Goal: Find specific page/section: Find specific page/section

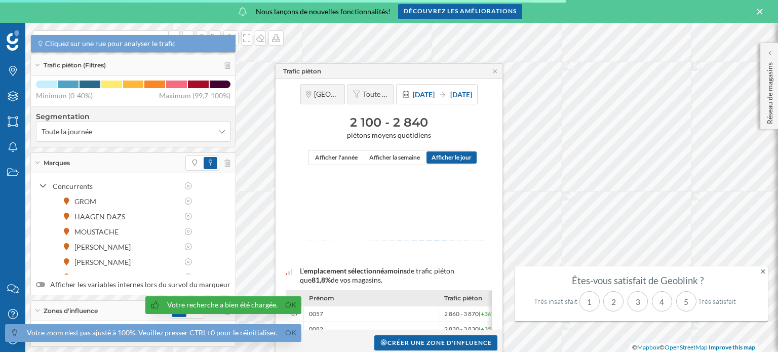
click at [73, 41] on span "Cliquez sur une rue pour analyser le trafic" at bounding box center [110, 43] width 131 height 10
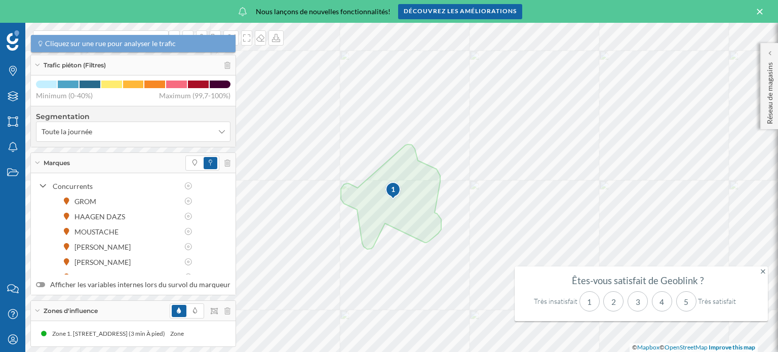
click at [37, 66] on icon at bounding box center [37, 65] width 6 height 3
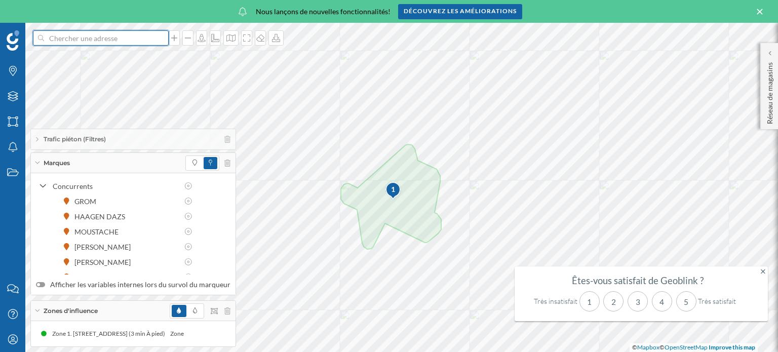
click at [61, 42] on input at bounding box center [100, 37] width 113 height 15
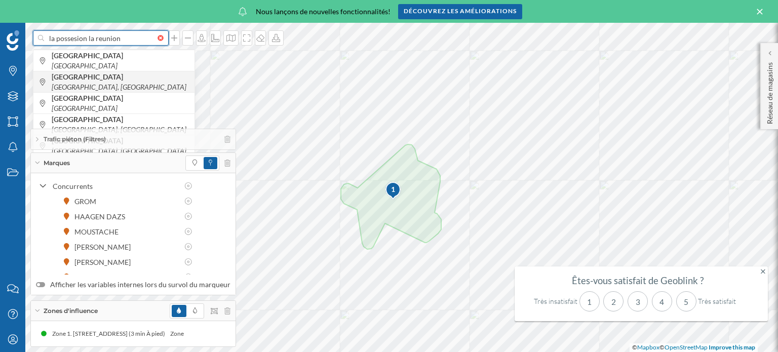
type input "la possesion la reunion"
click at [79, 80] on b "[GEOGRAPHIC_DATA]" at bounding box center [89, 76] width 74 height 9
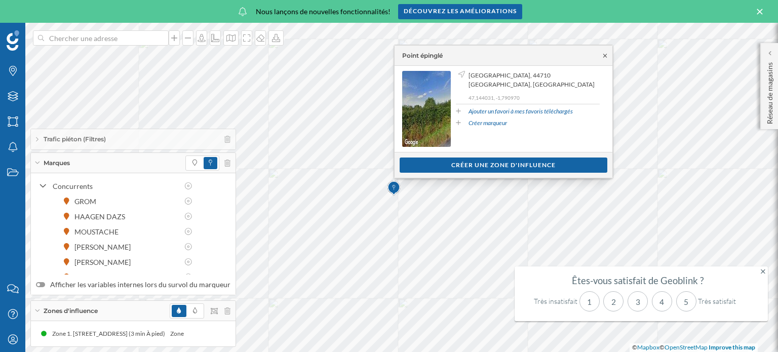
click at [607, 54] on icon at bounding box center [605, 56] width 8 height 6
